Goal: Transaction & Acquisition: Purchase product/service

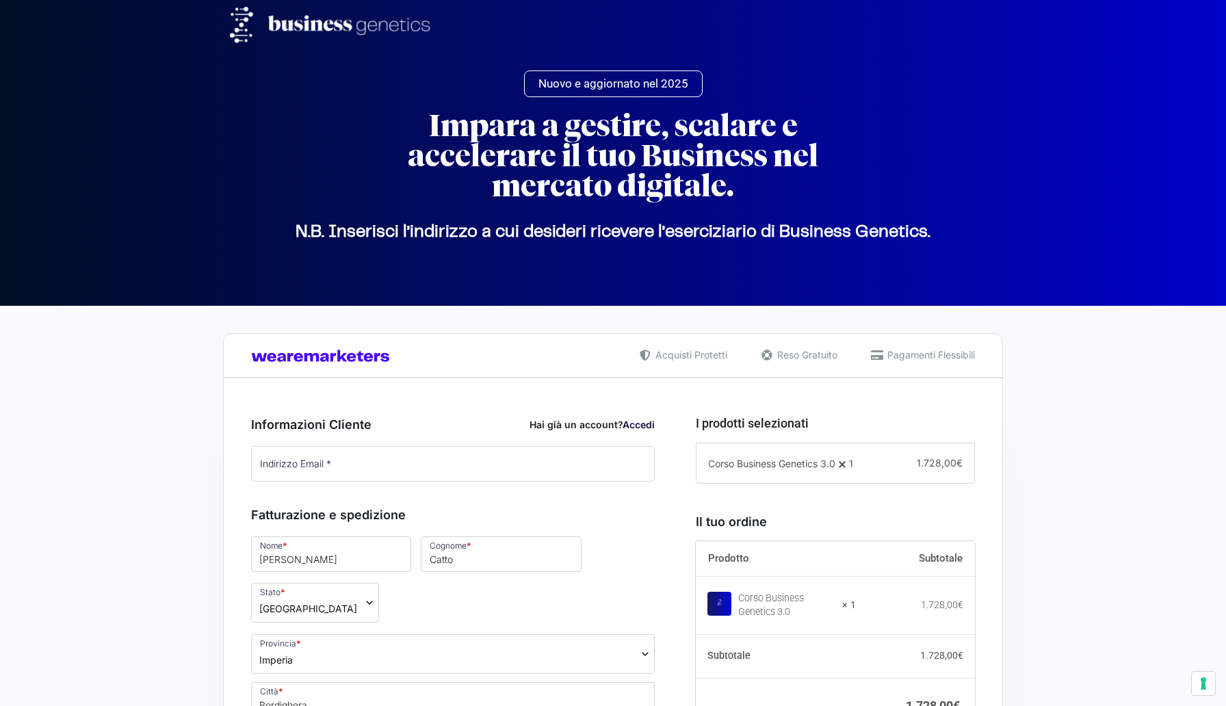
select select "IM"
click at [631, 420] on link "Accedi" at bounding box center [638, 425] width 32 height 12
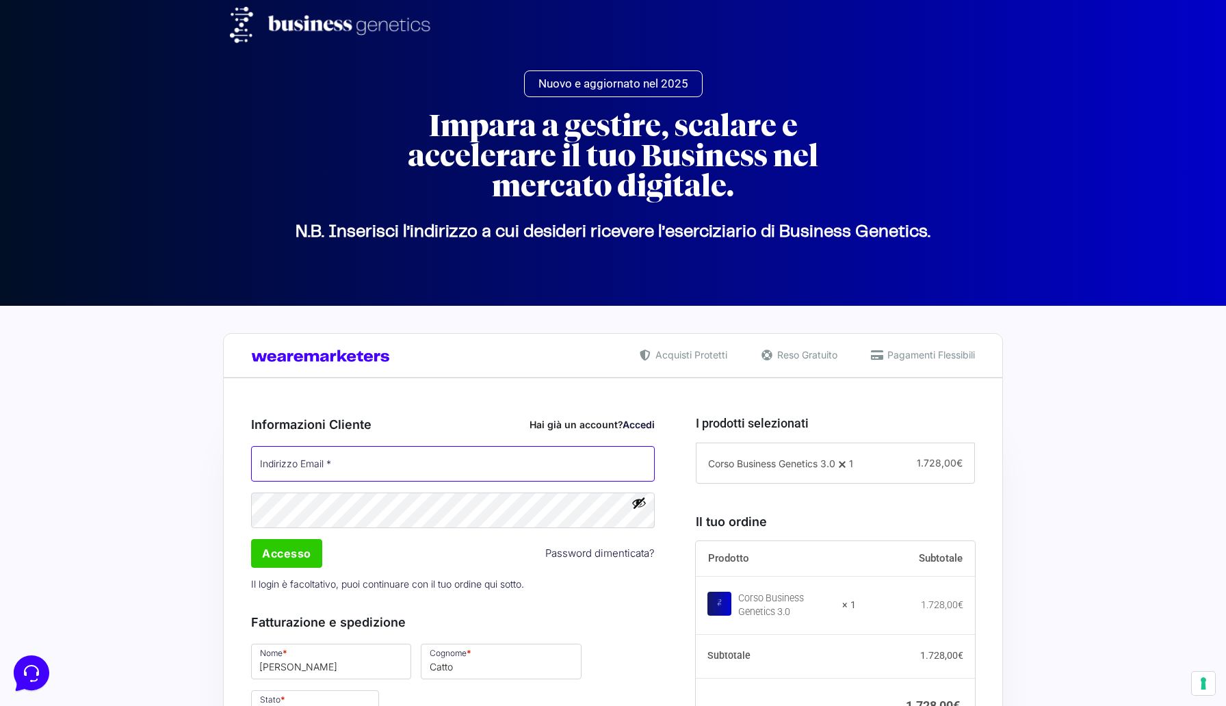
click at [313, 466] on input "Indirizzo Email *" at bounding box center [453, 464] width 404 height 36
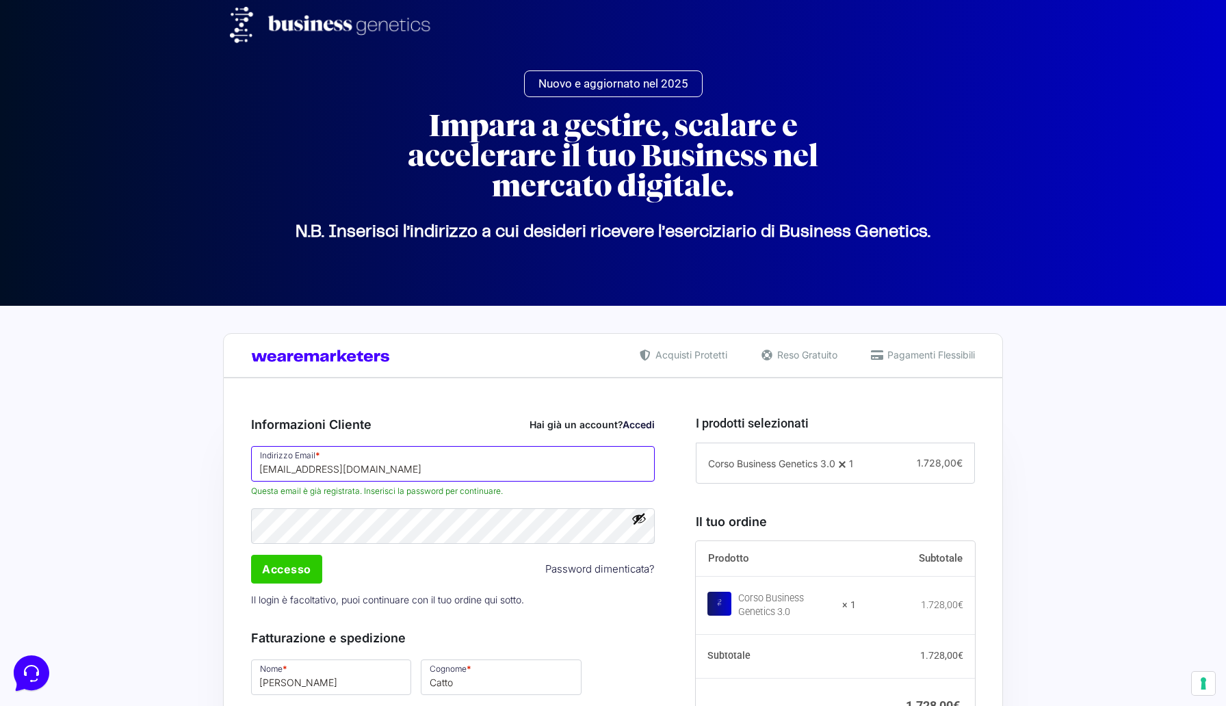
type input "[EMAIL_ADDRESS][DOMAIN_NAME]"
click at [643, 522] on button "Mostra password" at bounding box center [638, 518] width 15 height 15
click at [267, 577] on input "Accesso" at bounding box center [286, 569] width 71 height 29
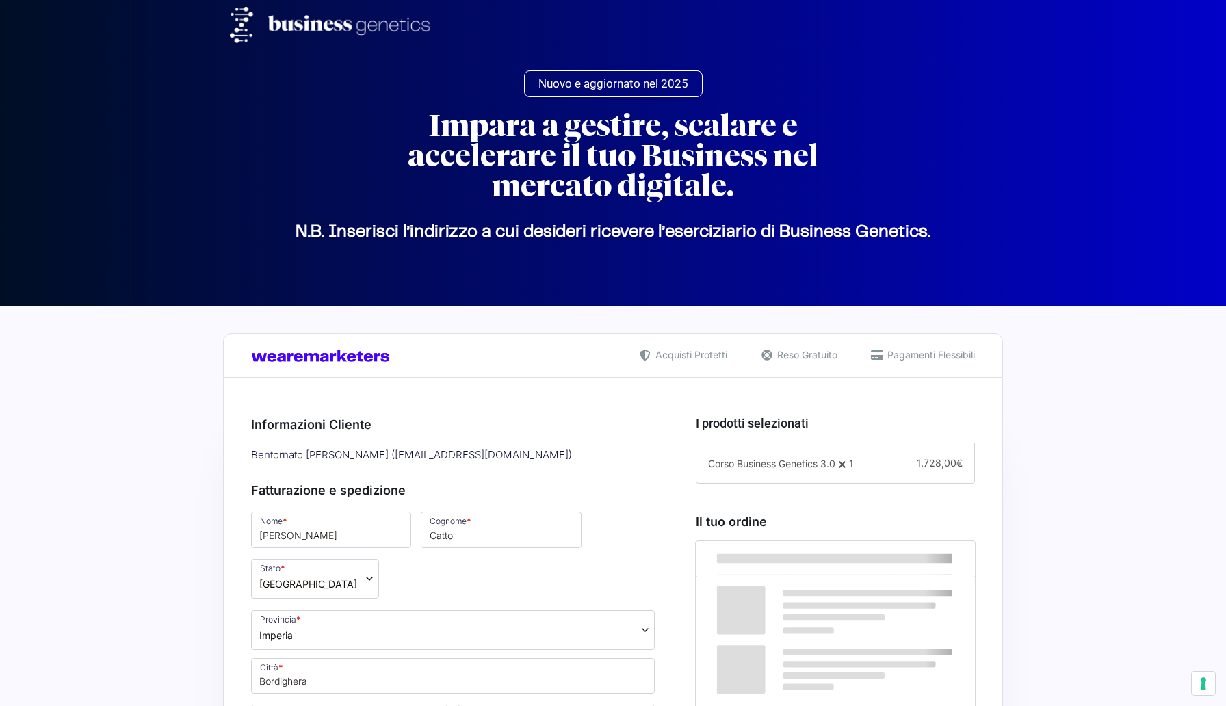
select select "IM"
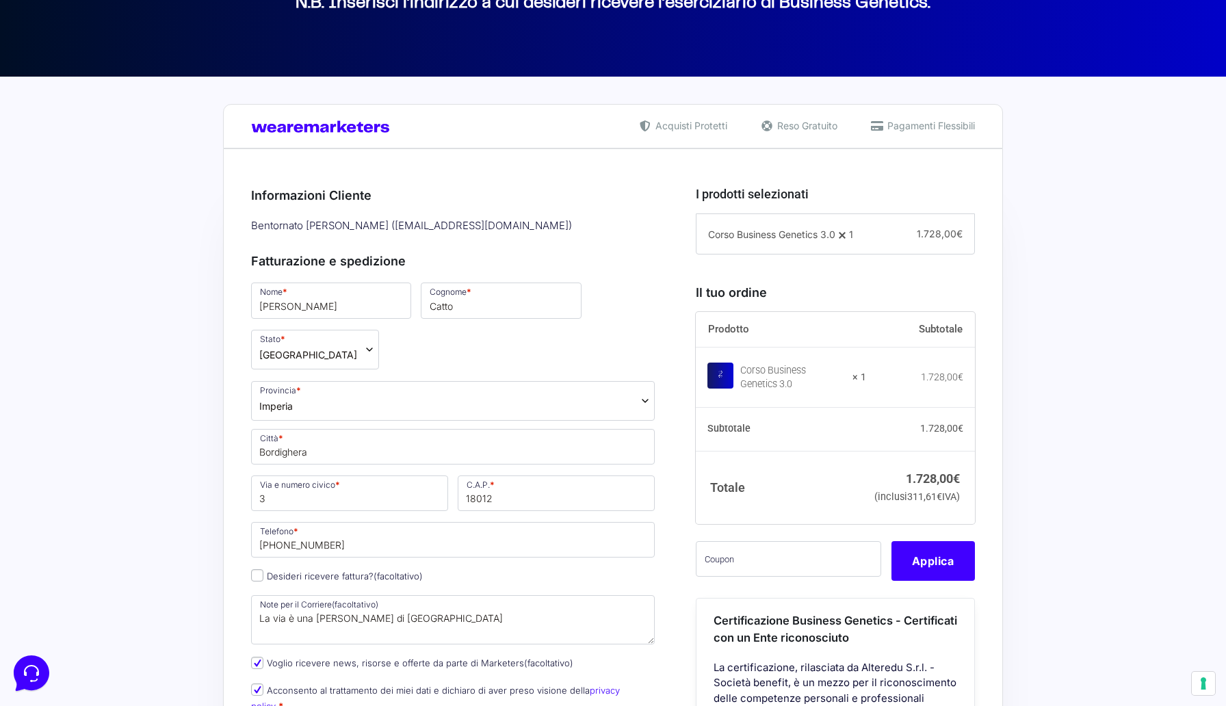
scroll to position [360, 0]
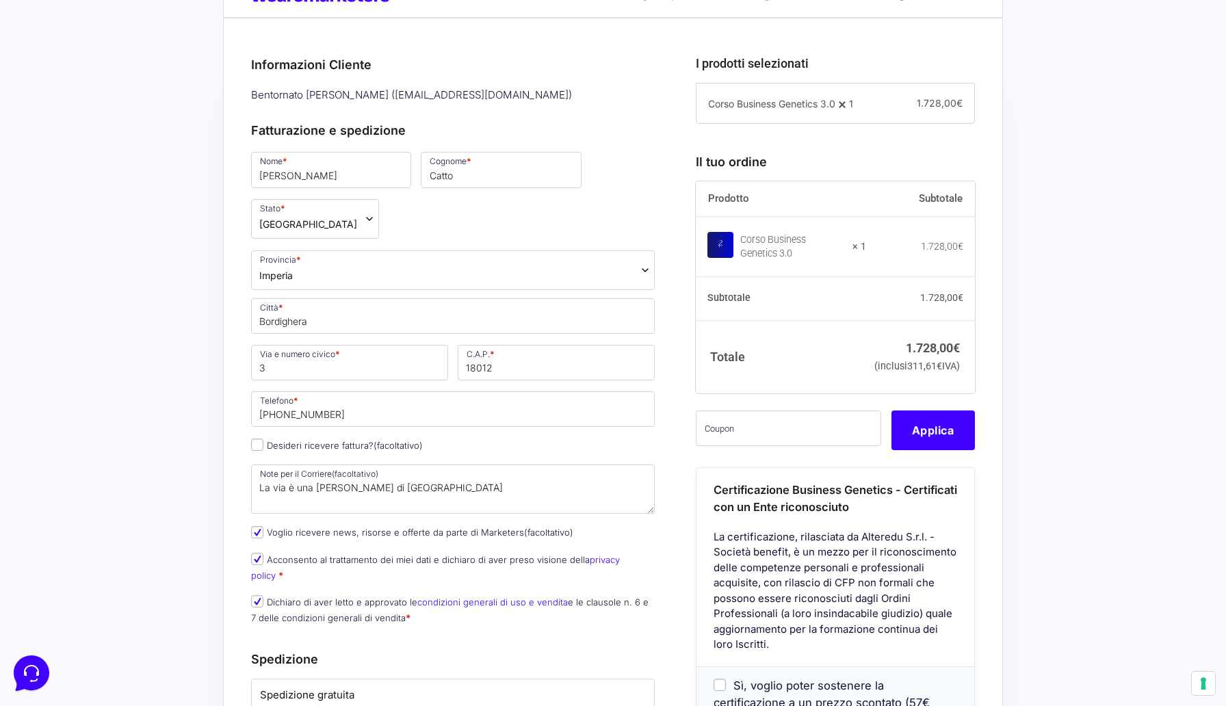
click at [159, 436] on div "Acquisti Protetti Reso Gratuito Pagamenti Flessibili Riepilogo Ordine 1.728,00 …" at bounding box center [613, 605] width 1226 height 1319
click at [203, 348] on div "Acquisti Protetti Reso Gratuito Pagamenti Flessibili Riepilogo Ordine 1.728,00 …" at bounding box center [613, 605] width 1226 height 1319
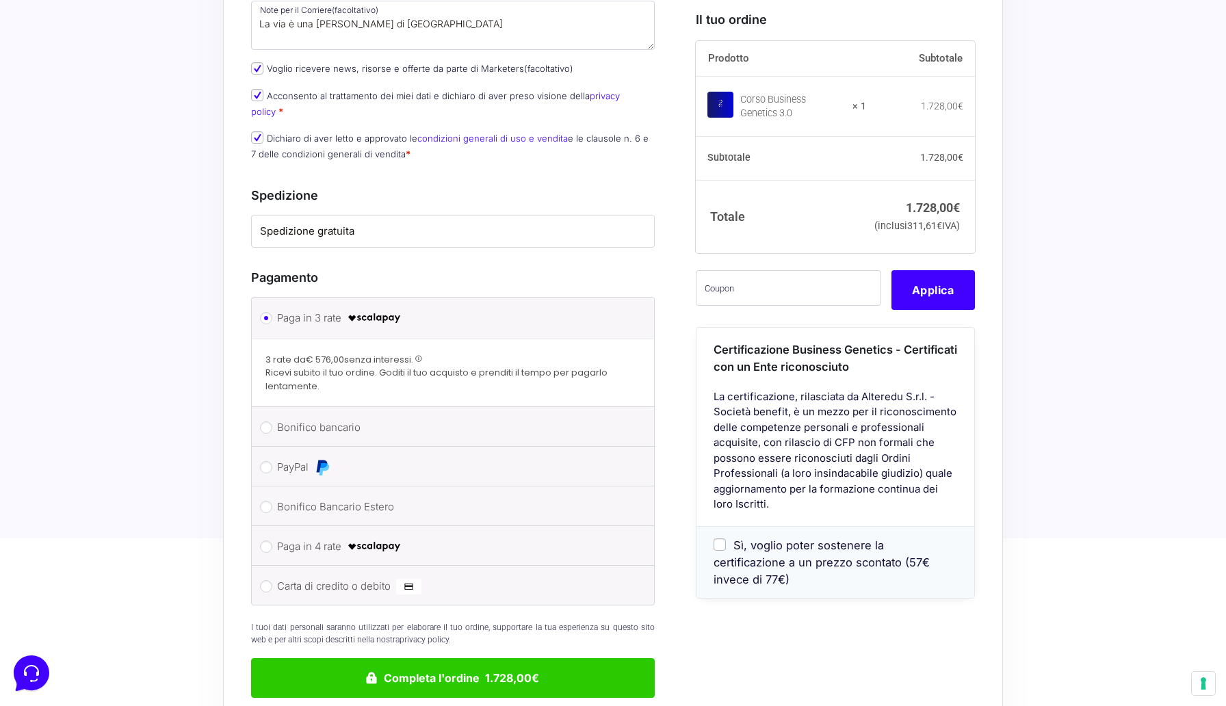
scroll to position [823, 0]
click at [269, 581] on input "Carta di credito o debito" at bounding box center [266, 587] width 12 height 12
radio input "true"
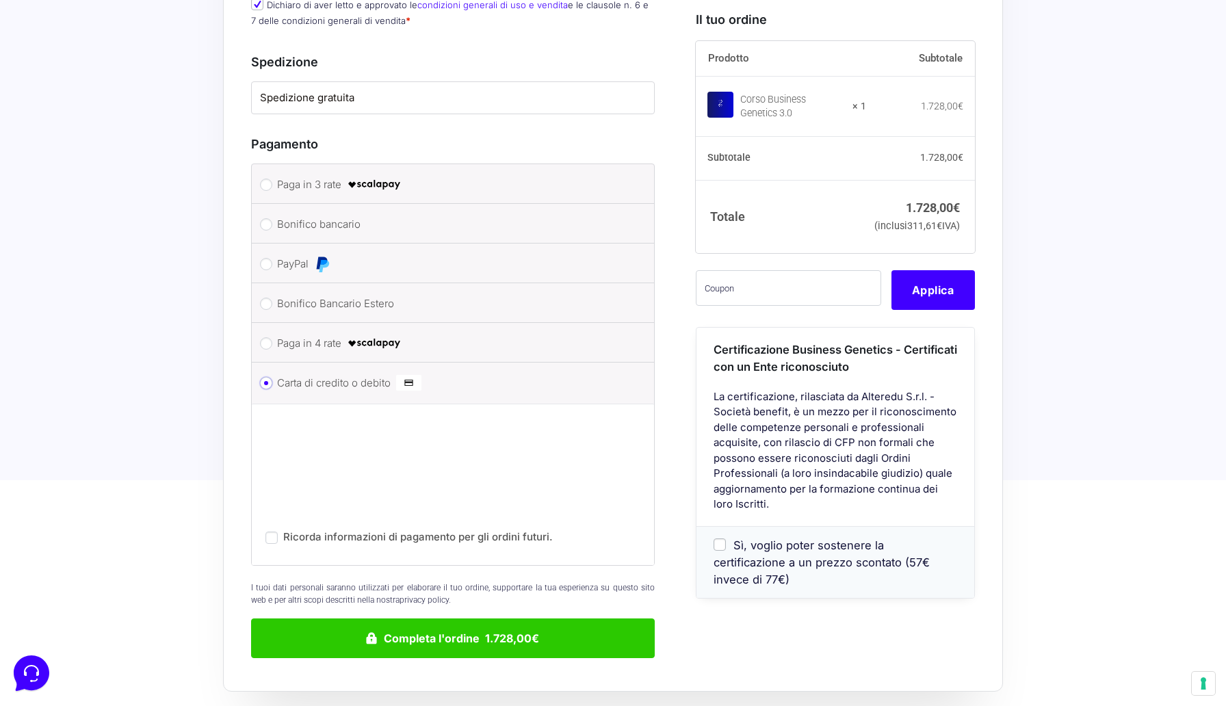
scroll to position [958, 0]
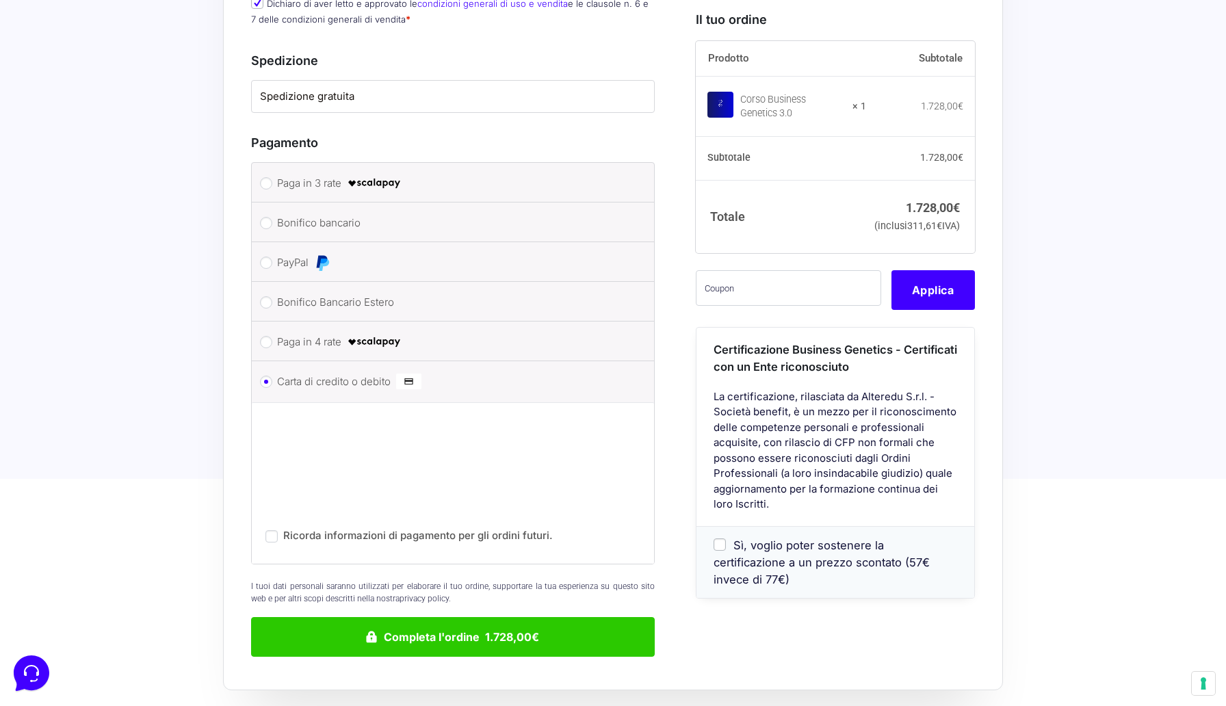
click at [445, 570] on div "I tuoi dati personali saranno utilizzati per elaborare il tuo ordine, supportar…" at bounding box center [453, 613] width 404 height 87
click at [484, 495] on div "Ricorda informazioni di pagamento per gli ordini futuri." at bounding box center [453, 482] width 402 height 161
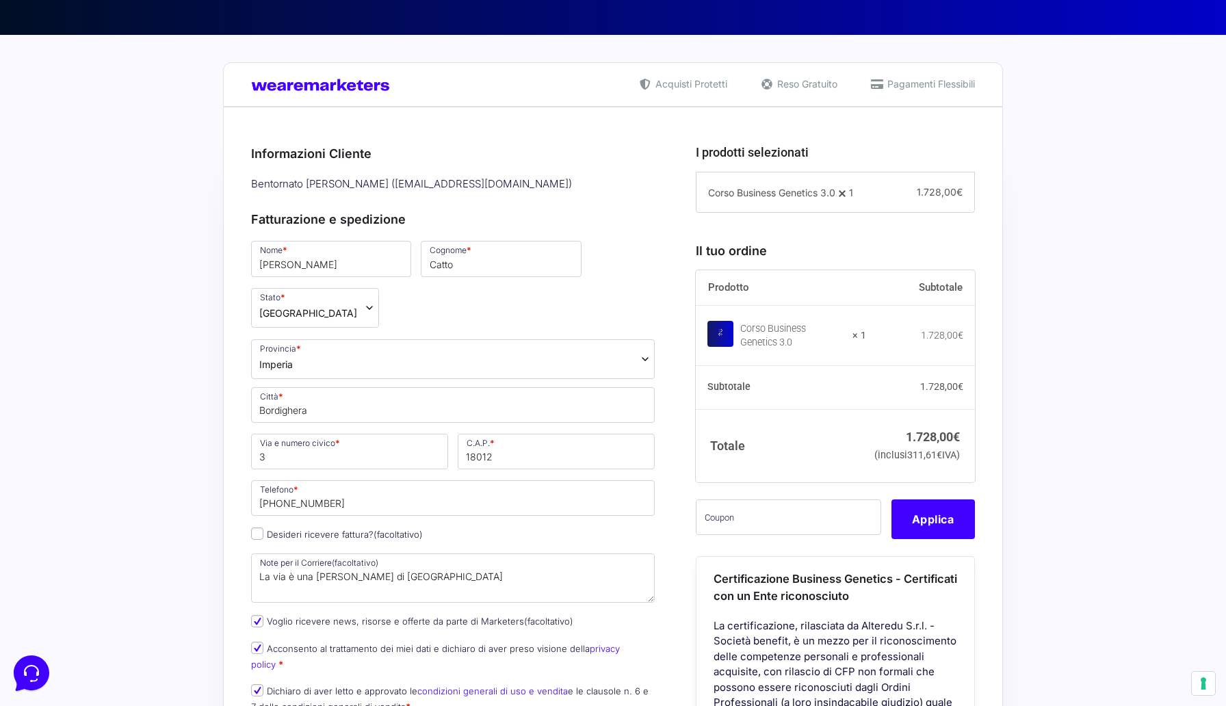
scroll to position [272, 0]
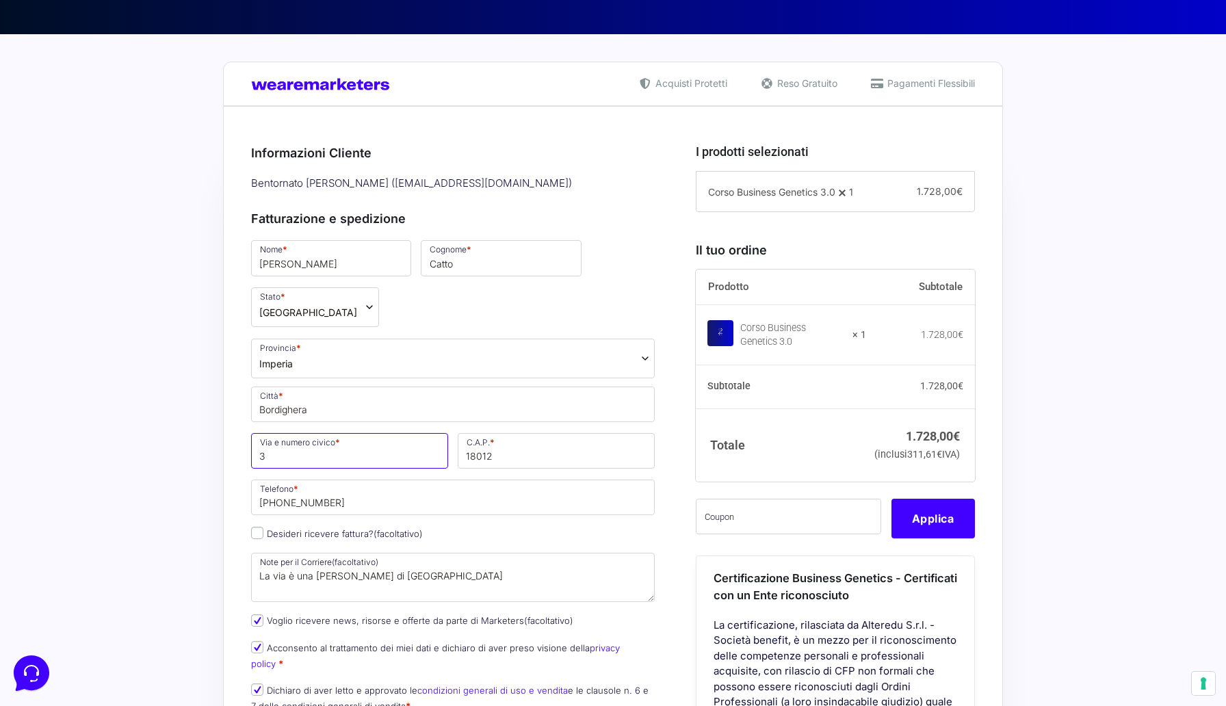
click at [259, 433] on input "3" at bounding box center [349, 451] width 197 height 36
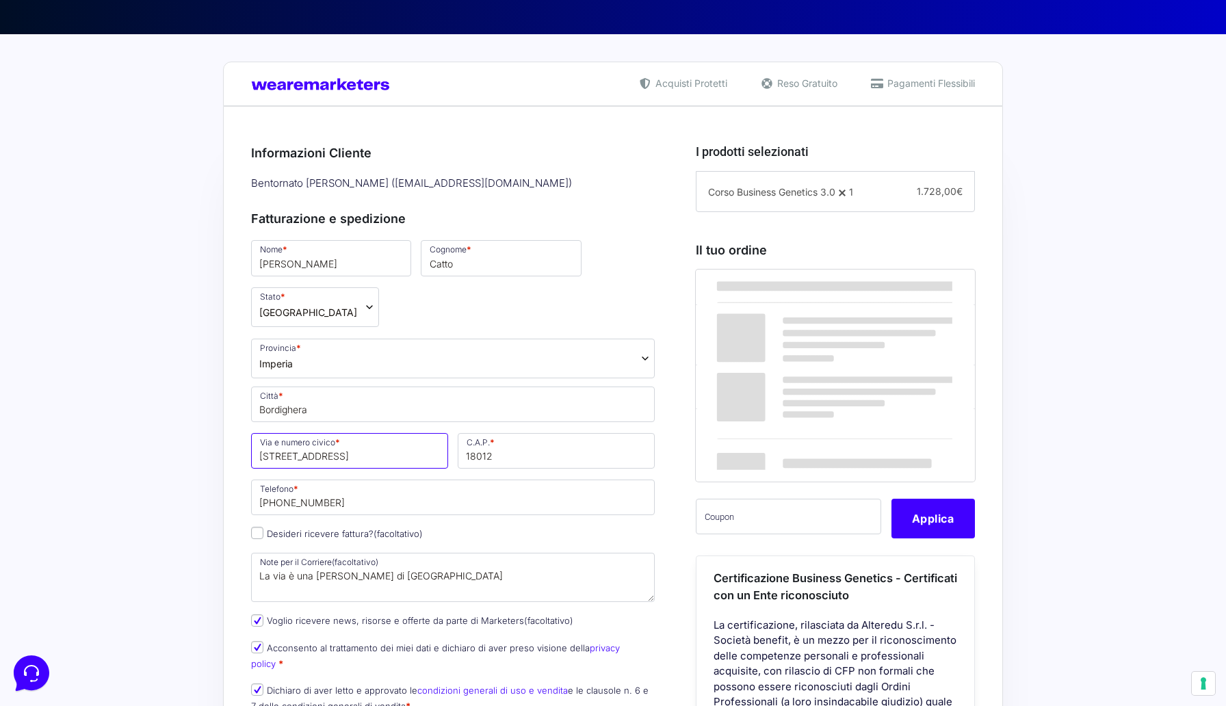
type input "Via dei Giardini 3/11"
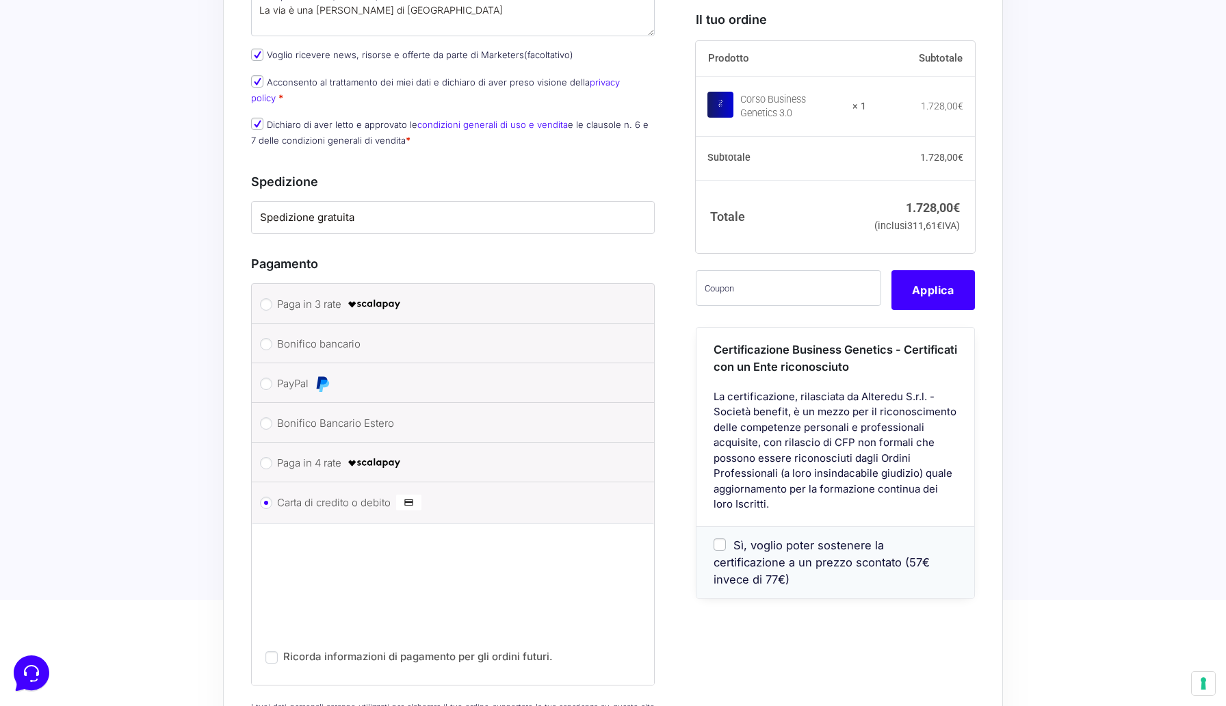
scroll to position [838, 0]
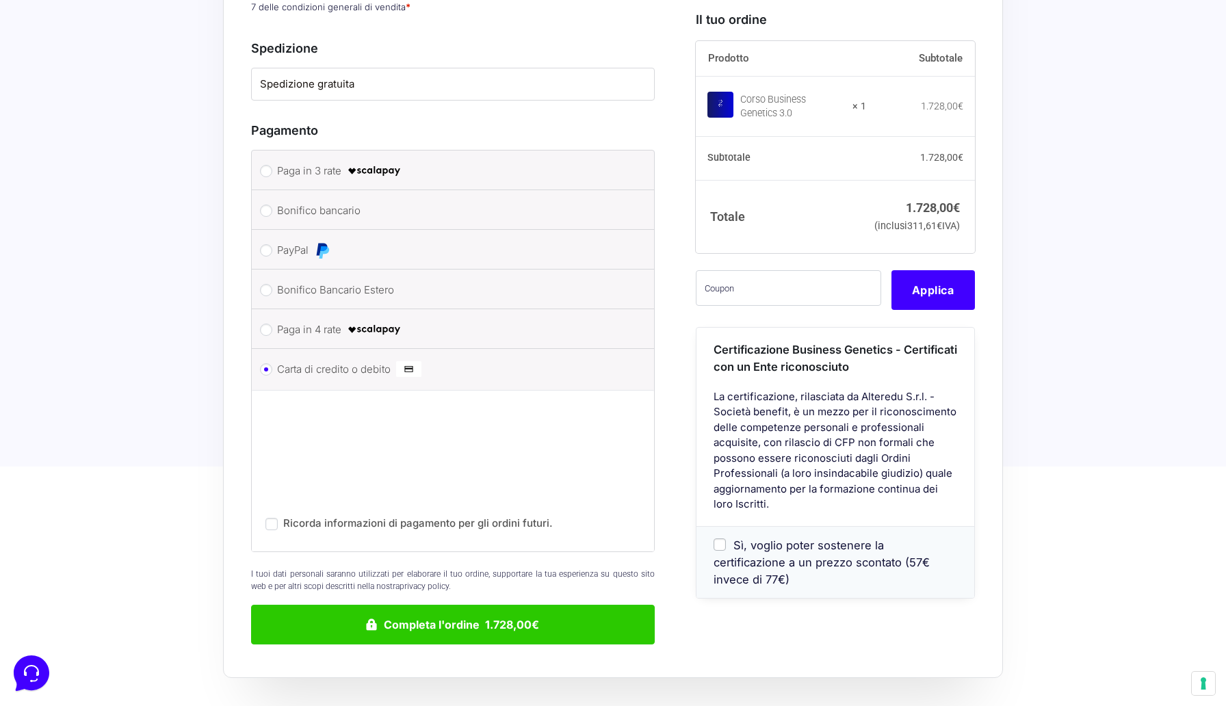
scroll to position [975, 0]
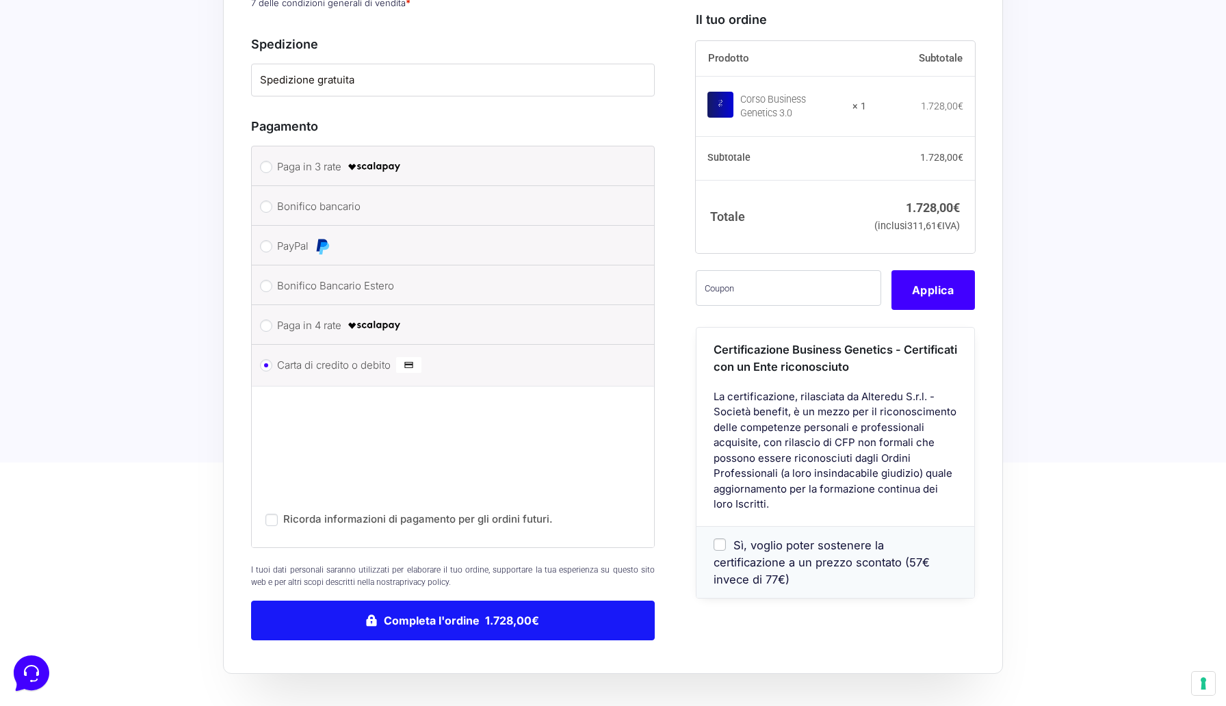
click at [424, 601] on button "Completa l'ordine 1.728,00€" at bounding box center [453, 621] width 404 height 40
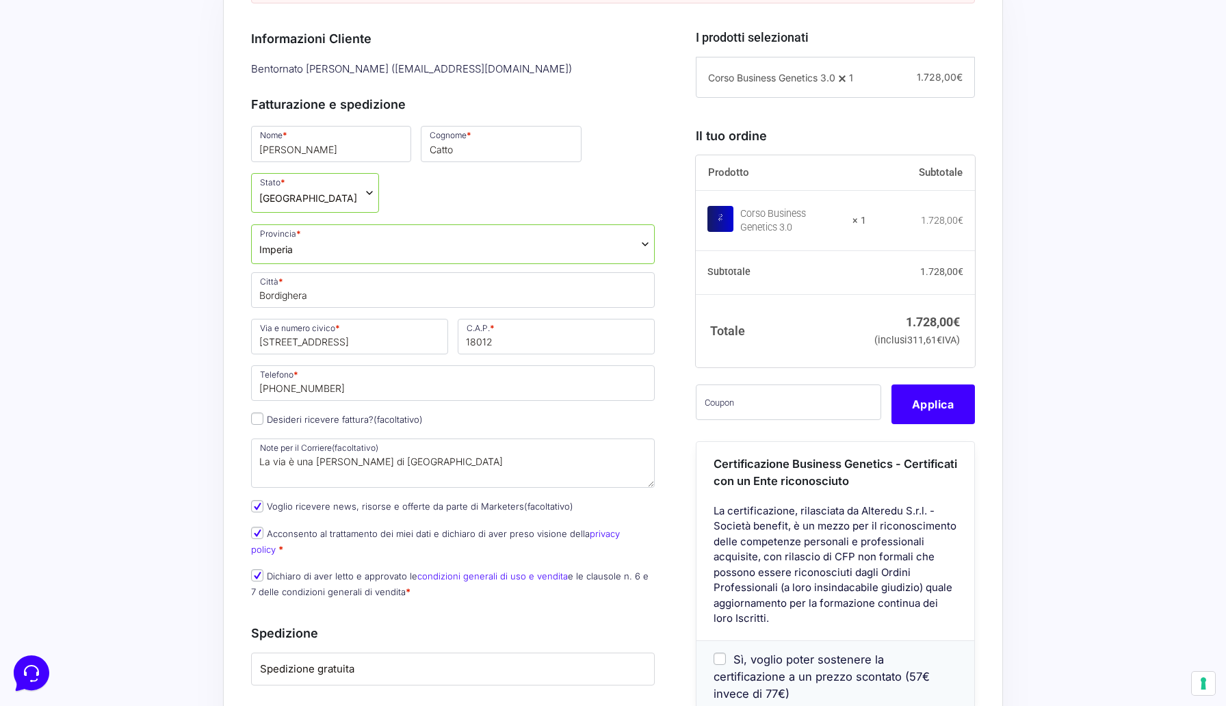
scroll to position [462, 0]
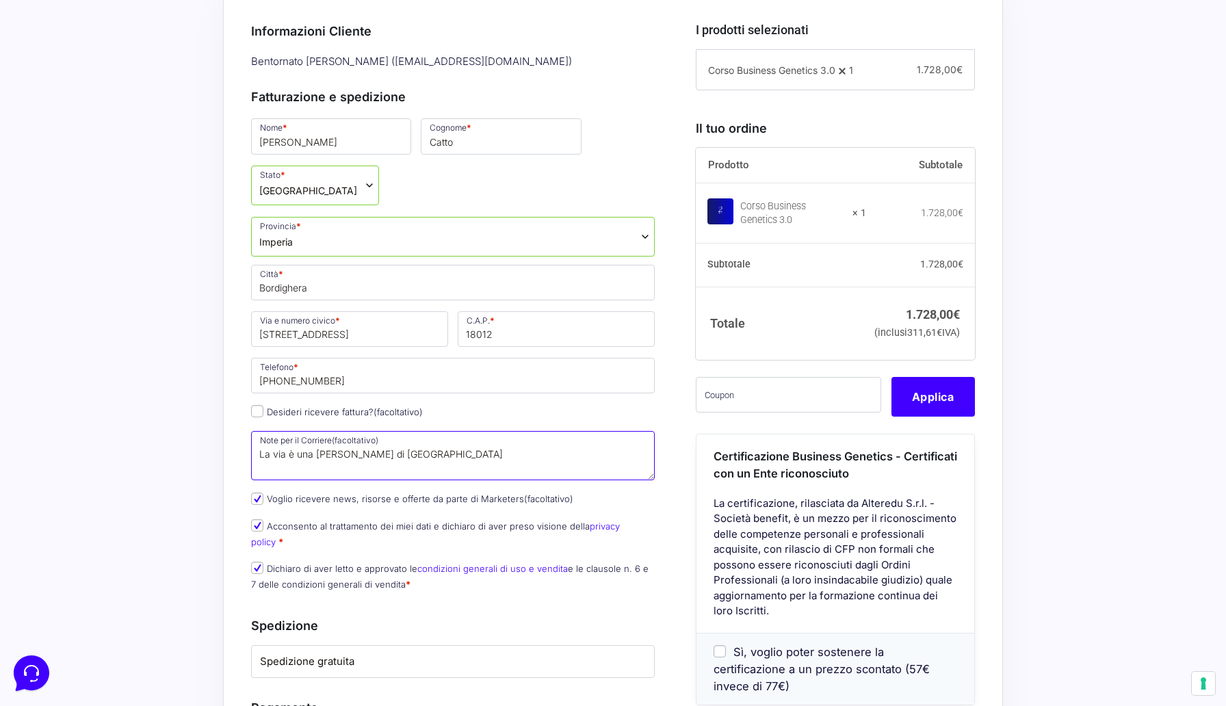
click at [352, 431] on textarea "La via è una traversa piccola di Via Vittorio Veneto" at bounding box center [453, 455] width 404 height 49
drag, startPoint x: 494, startPoint y: 412, endPoint x: 304, endPoint y: 408, distance: 189.5
click at [304, 431] on textarea "La via è una traversa piccola di Via Vittorio Veneto" at bounding box center [453, 455] width 404 height 49
type textarea "L"
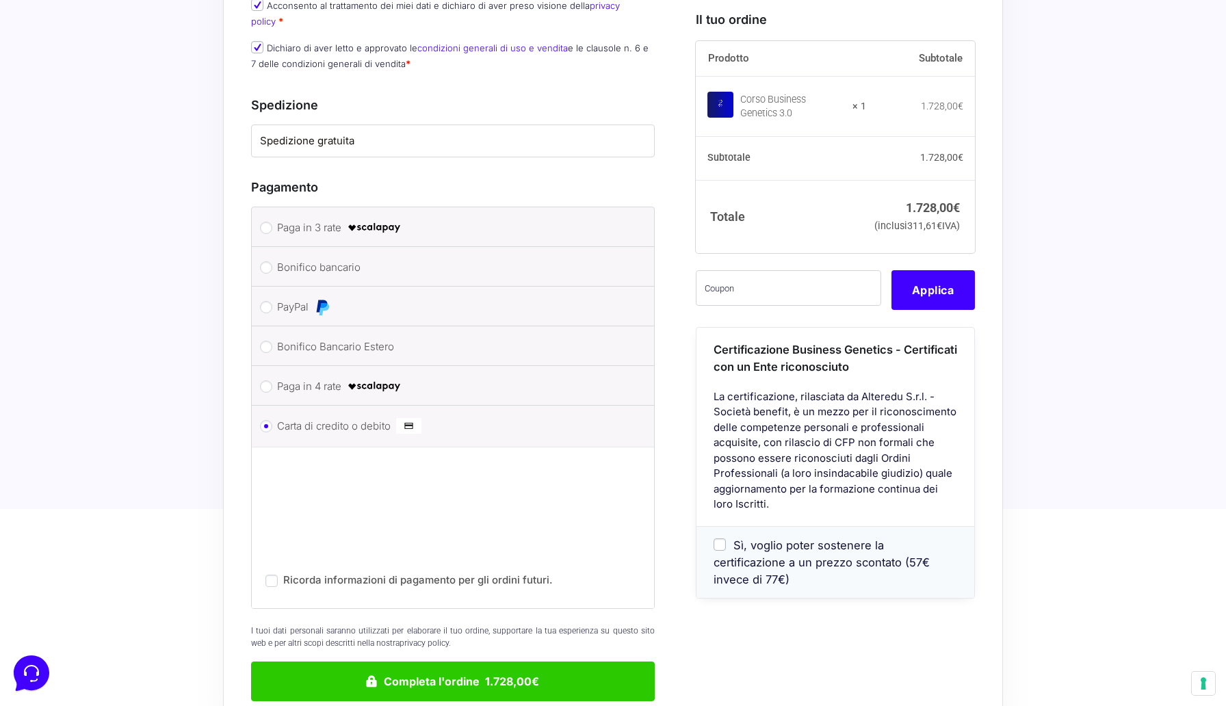
scroll to position [1077, 0]
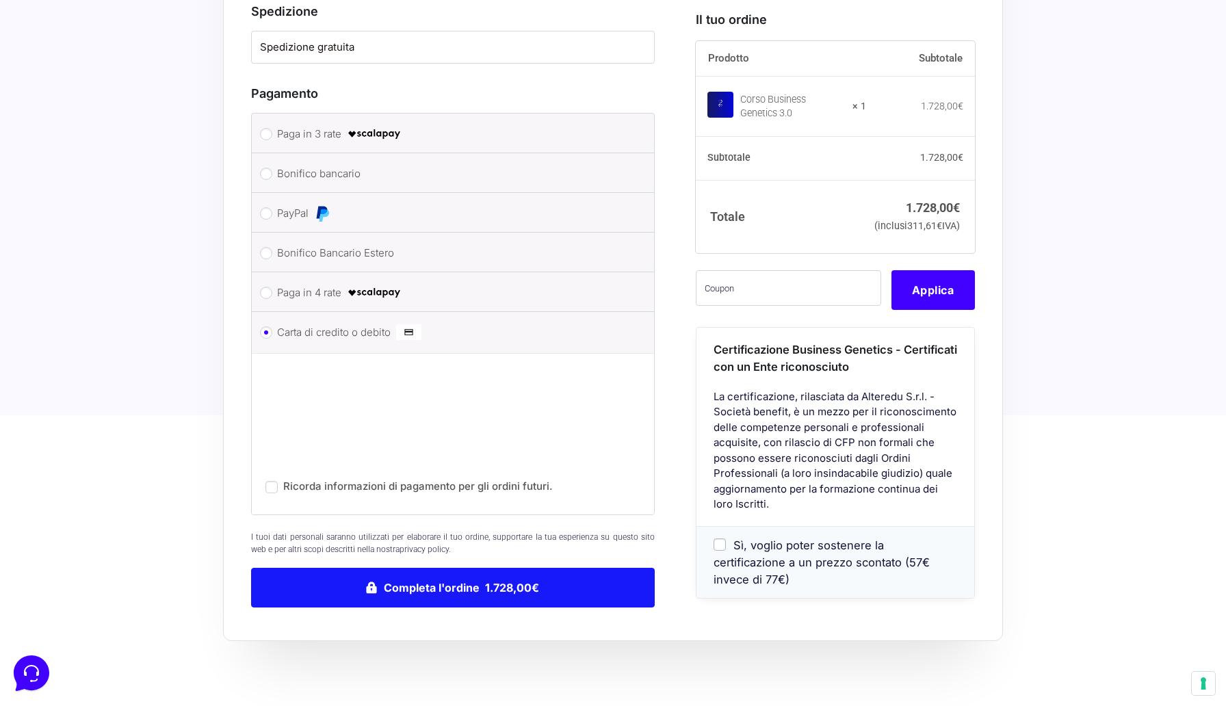
click at [437, 568] on button "Completa l'ordine 1.728,00€" at bounding box center [453, 588] width 404 height 40
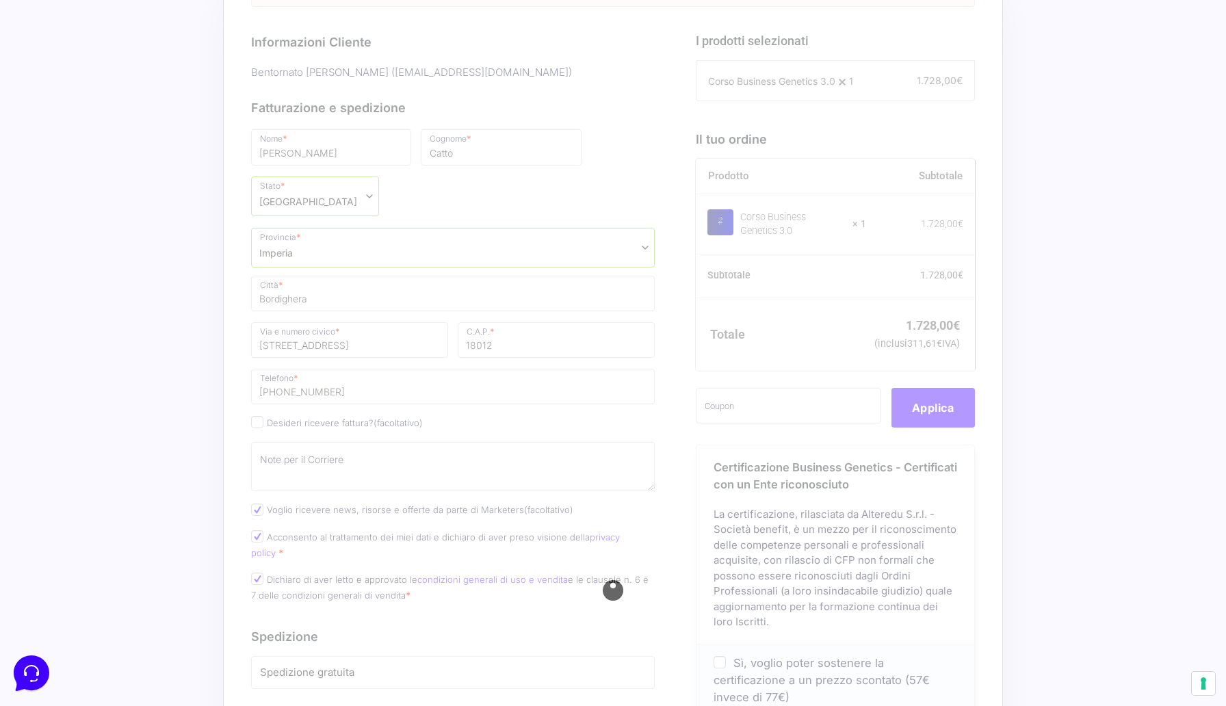
scroll to position [448, 0]
